Goal: Information Seeking & Learning: Find specific fact

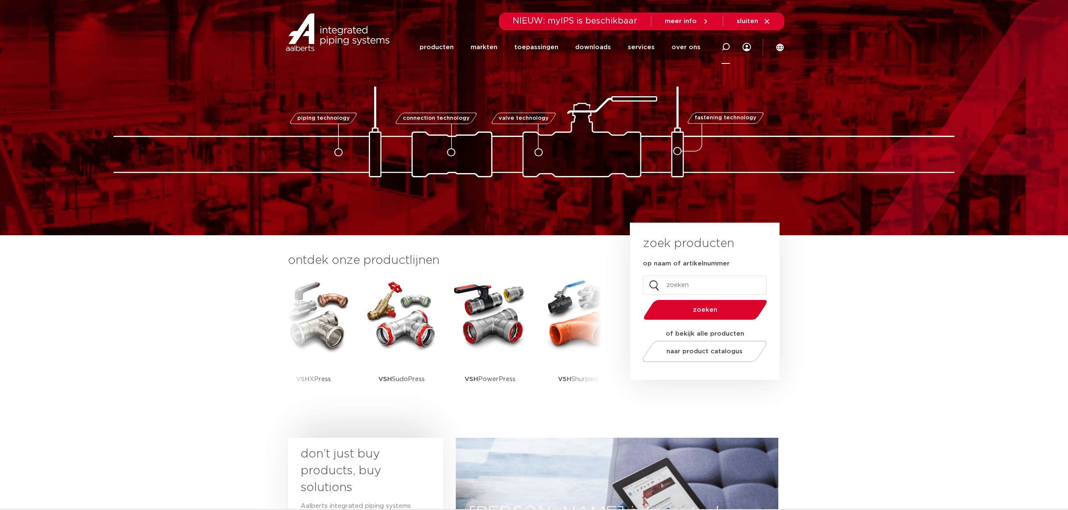
click at [661, 43] on icon at bounding box center [726, 47] width 8 height 8
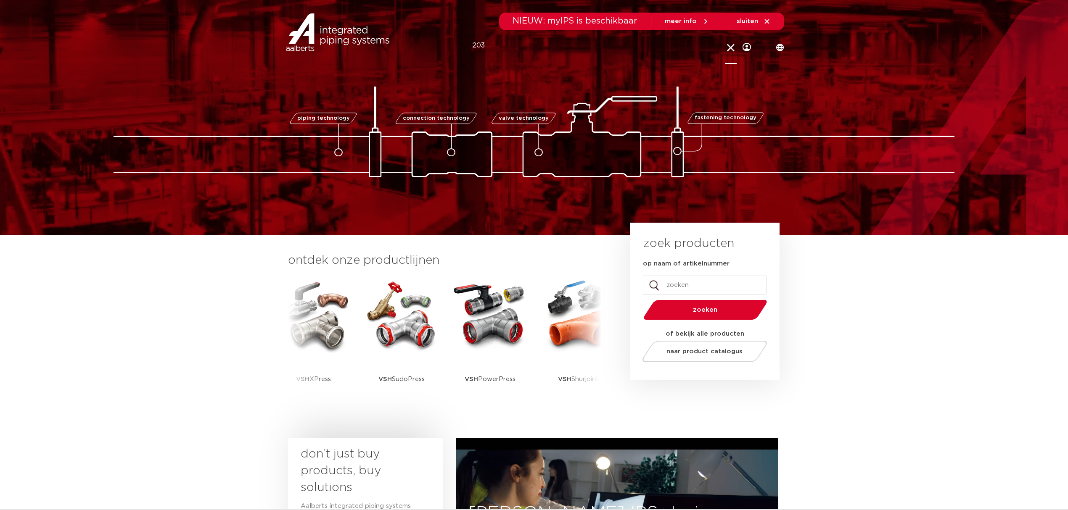
type input "203"
click button "Zoeken" at bounding box center [0, 0] width 0 height 0
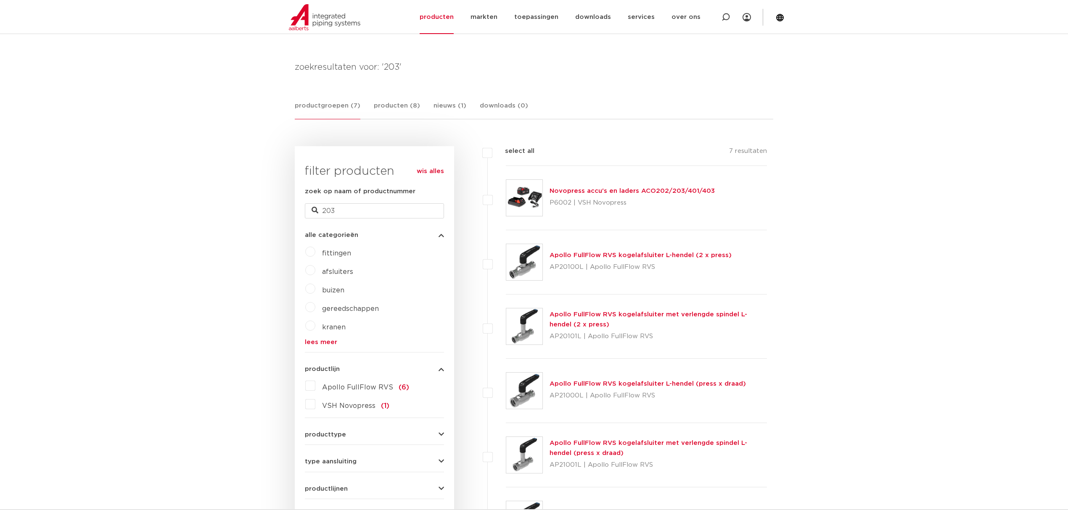
scroll to position [98, 0]
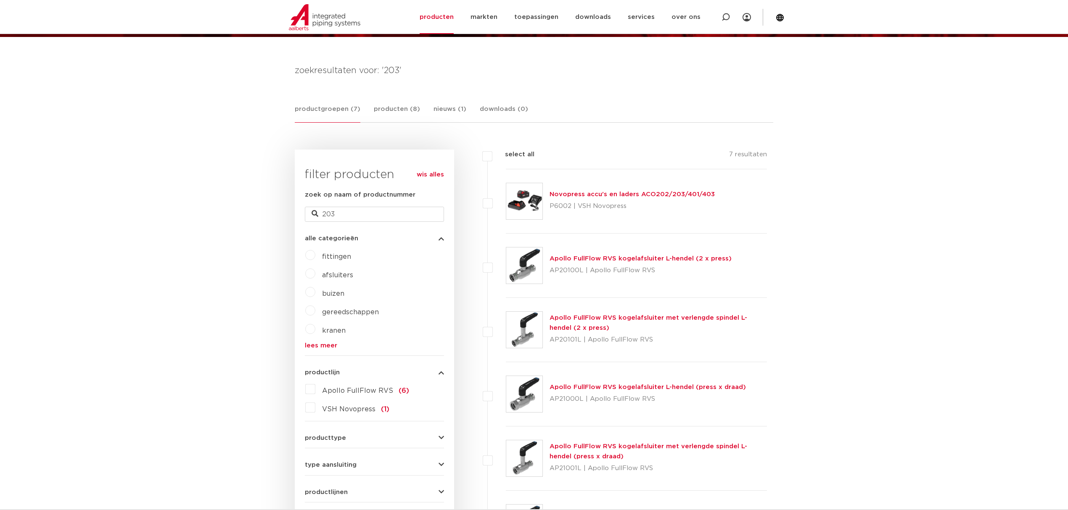
click at [531, 192] on img at bounding box center [524, 201] width 36 height 36
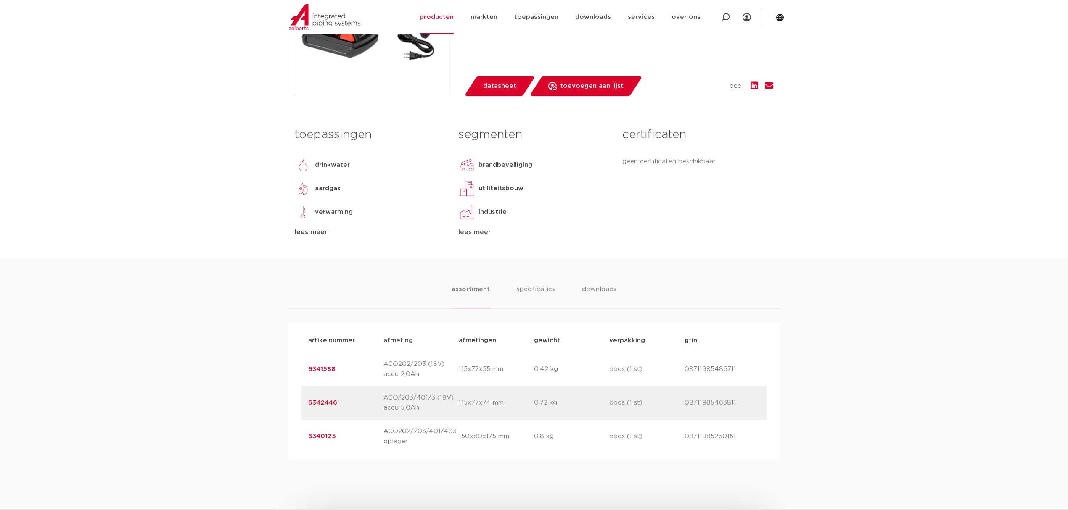
scroll to position [392, 0]
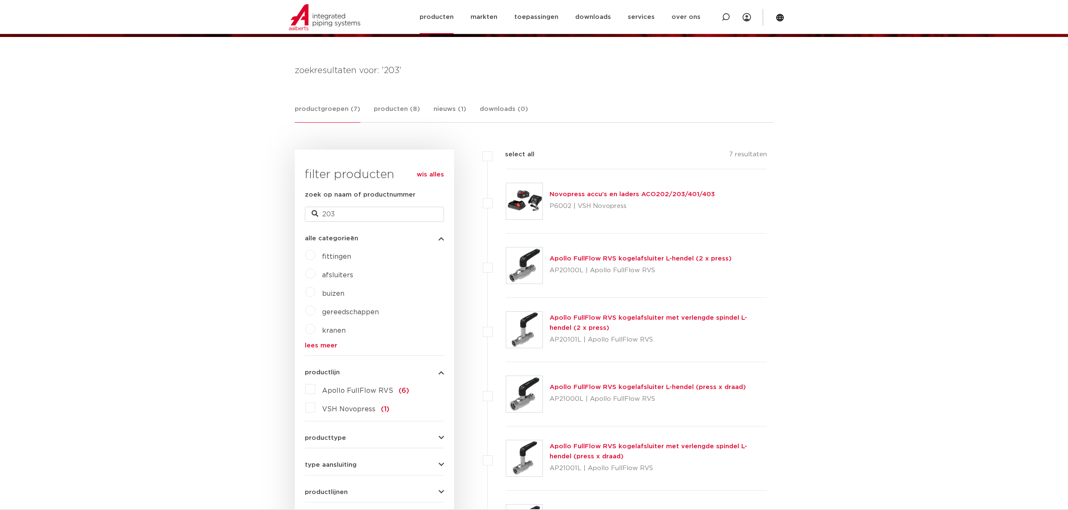
click at [725, 14] on icon at bounding box center [726, 17] width 8 height 8
type input "adapter"
click button "Zoeken" at bounding box center [0, 0] width 0 height 0
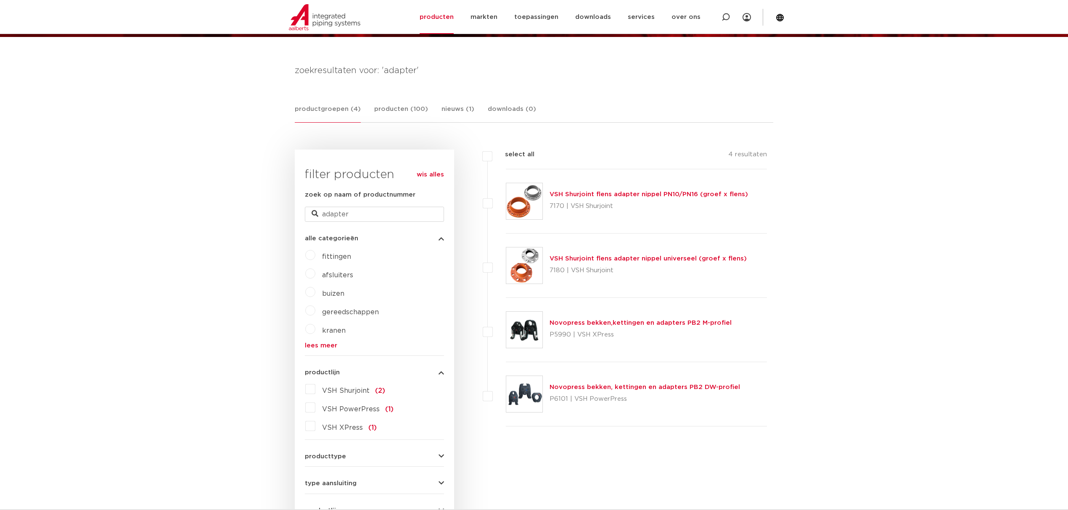
click at [525, 325] on img at bounding box center [524, 330] width 36 height 36
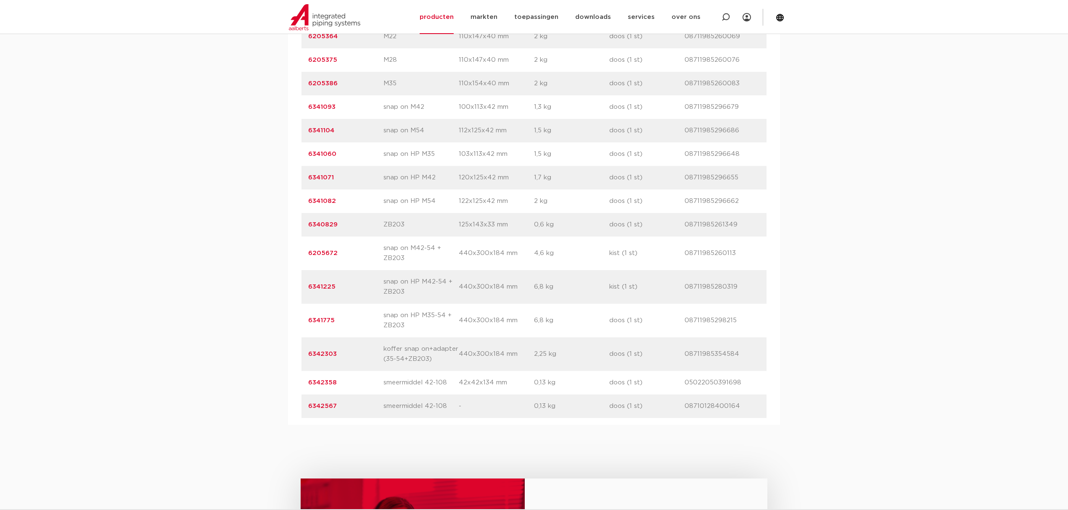
scroll to position [729, 0]
